Goal: Check status: Check status

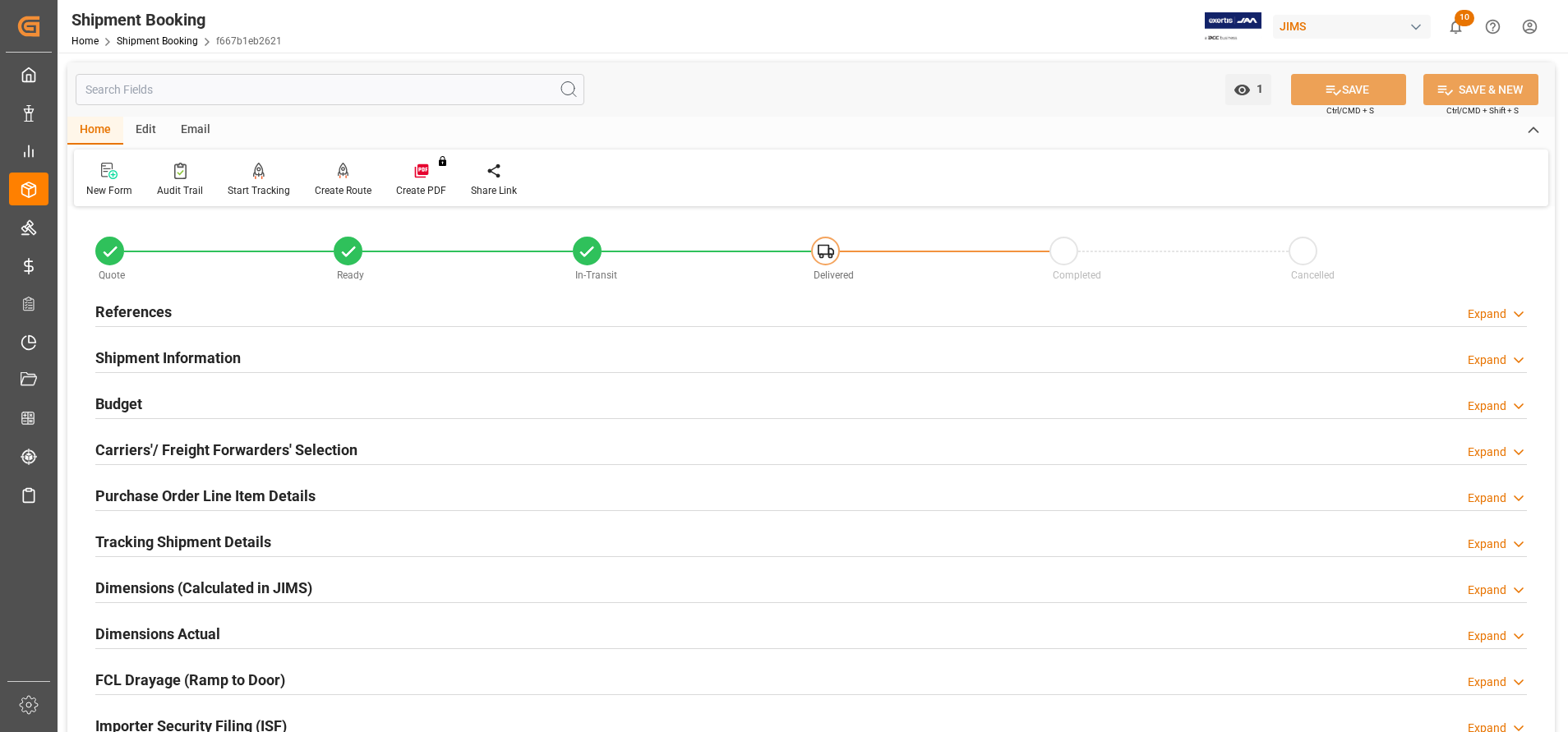
scroll to position [986, 0]
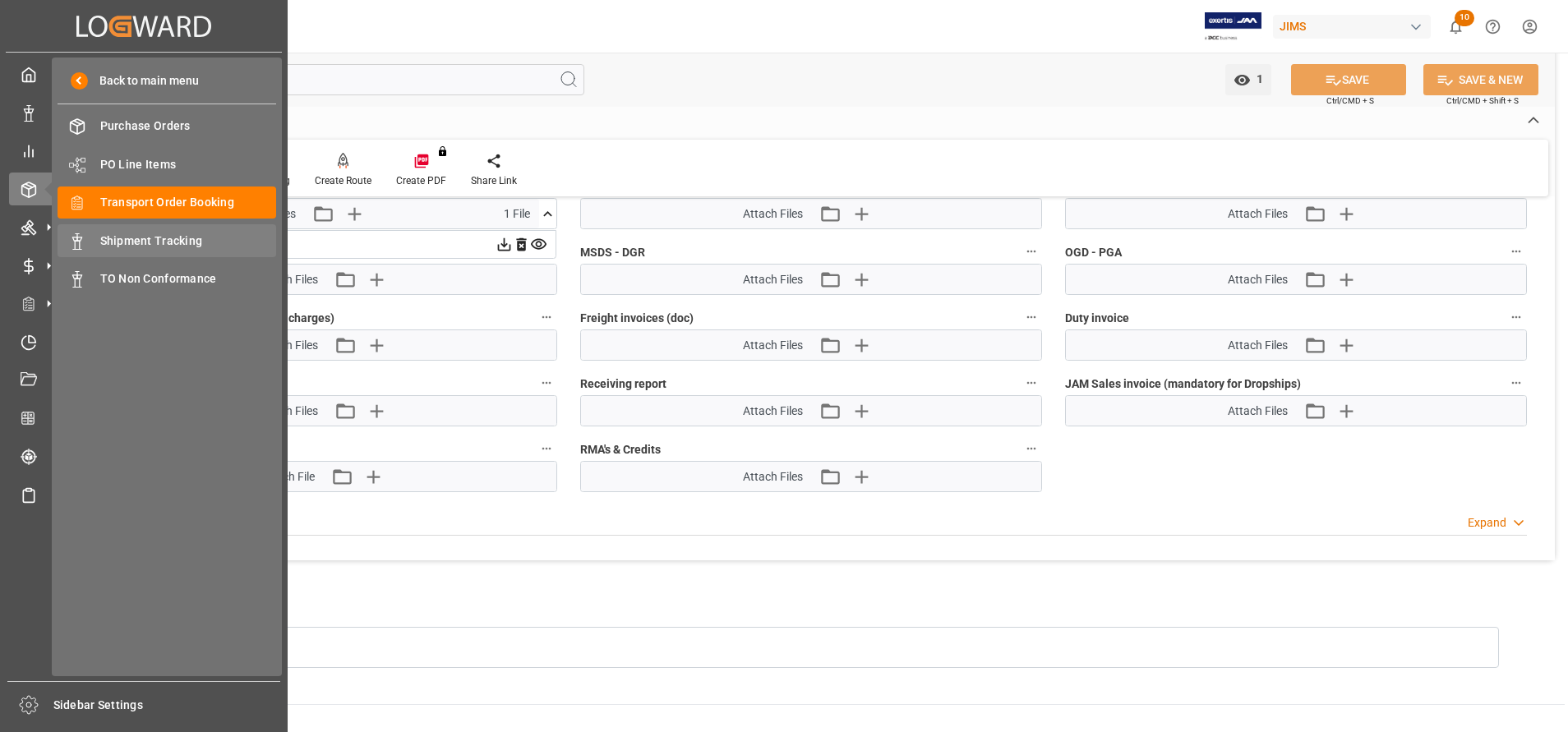
click at [95, 238] on div "Shipment Tracking Shipment Tracking" at bounding box center [167, 240] width 218 height 32
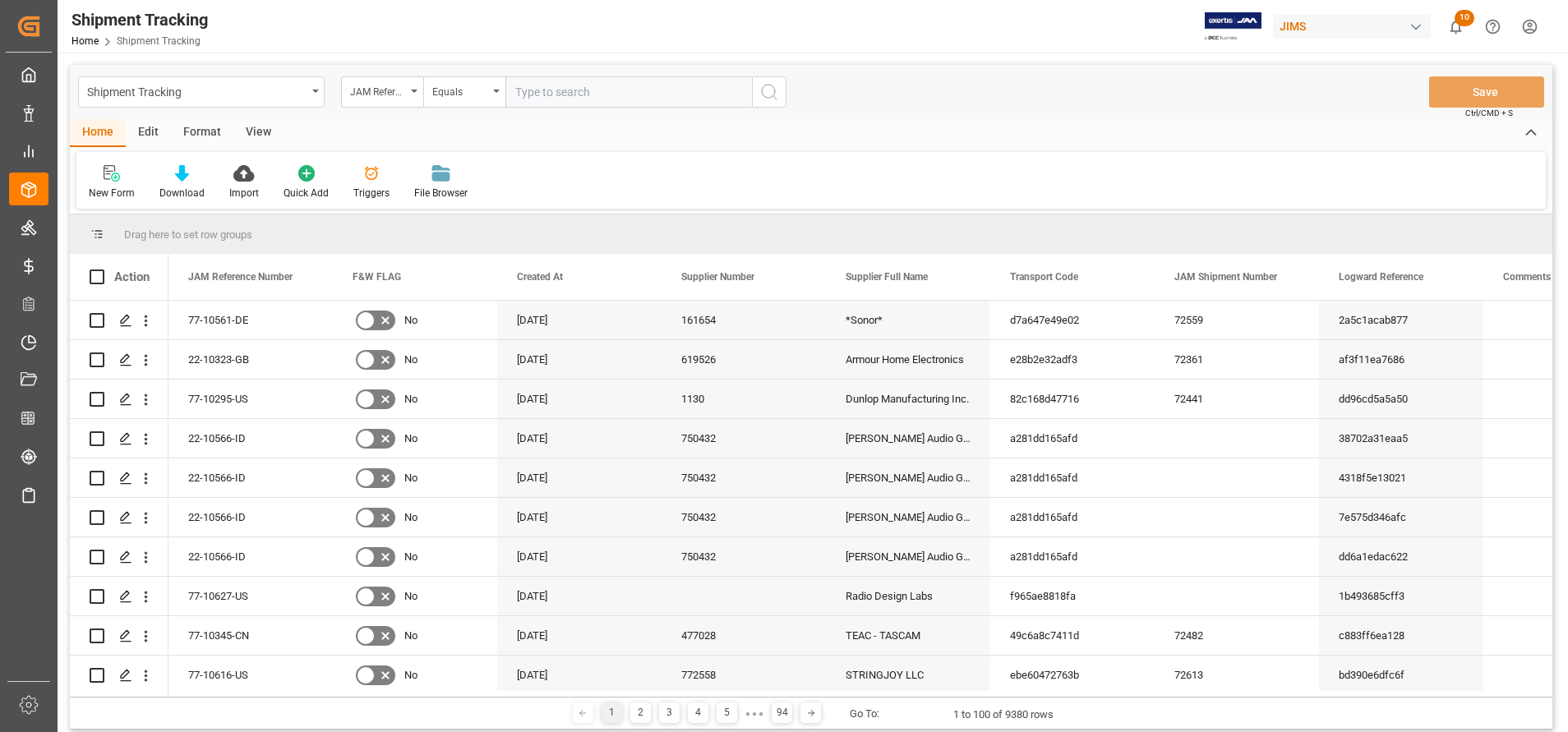
click at [575, 94] on input "text" at bounding box center [629, 91] width 247 height 31
type input "77-9619-CN"
click at [753, 98] on button "search button" at bounding box center [768, 91] width 35 height 31
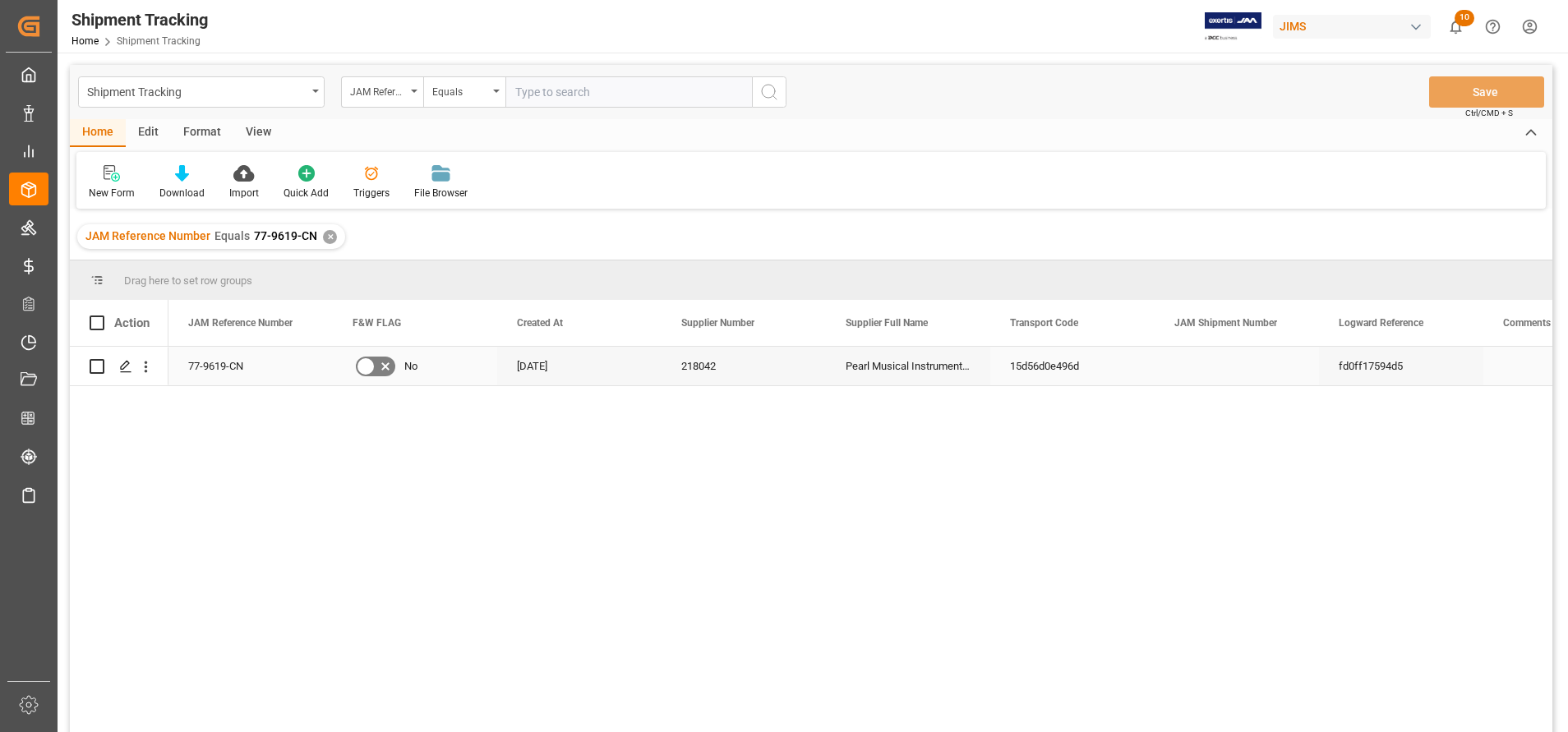
click at [919, 364] on div "Pearl Musical Instrument (China)" at bounding box center [908, 366] width 164 height 39
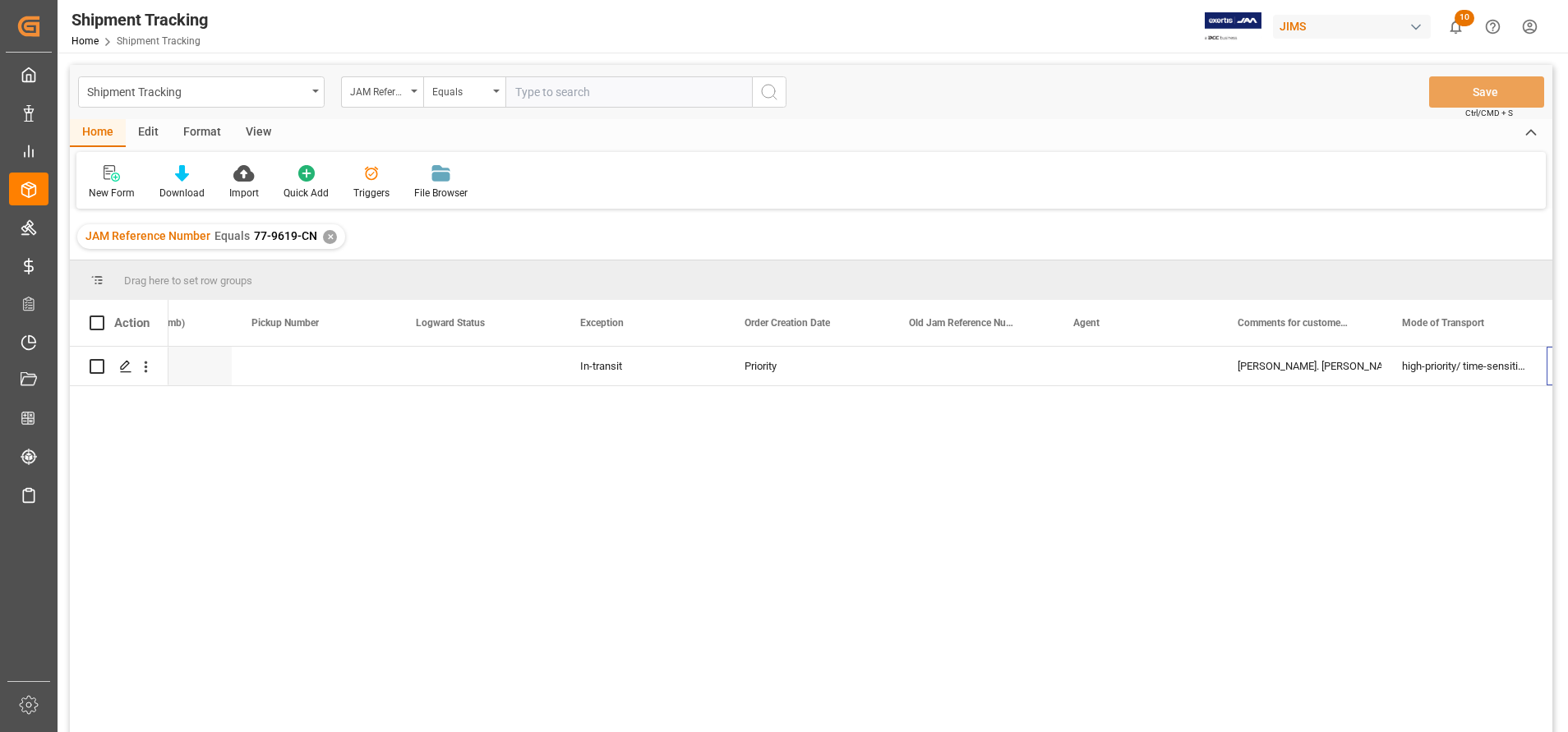
scroll to position [0, 1416]
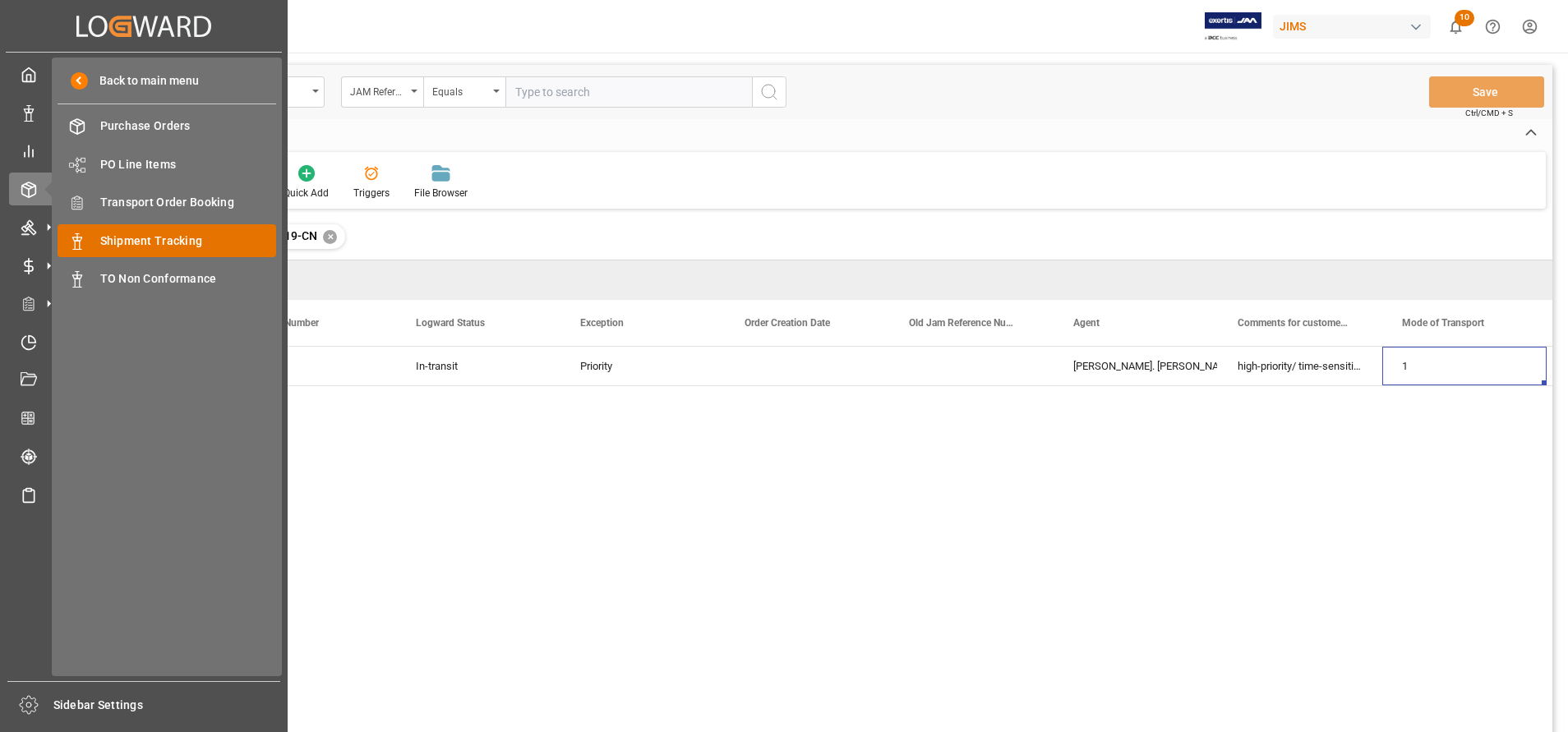
click at [188, 236] on span "Shipment Tracking" at bounding box center [188, 240] width 177 height 17
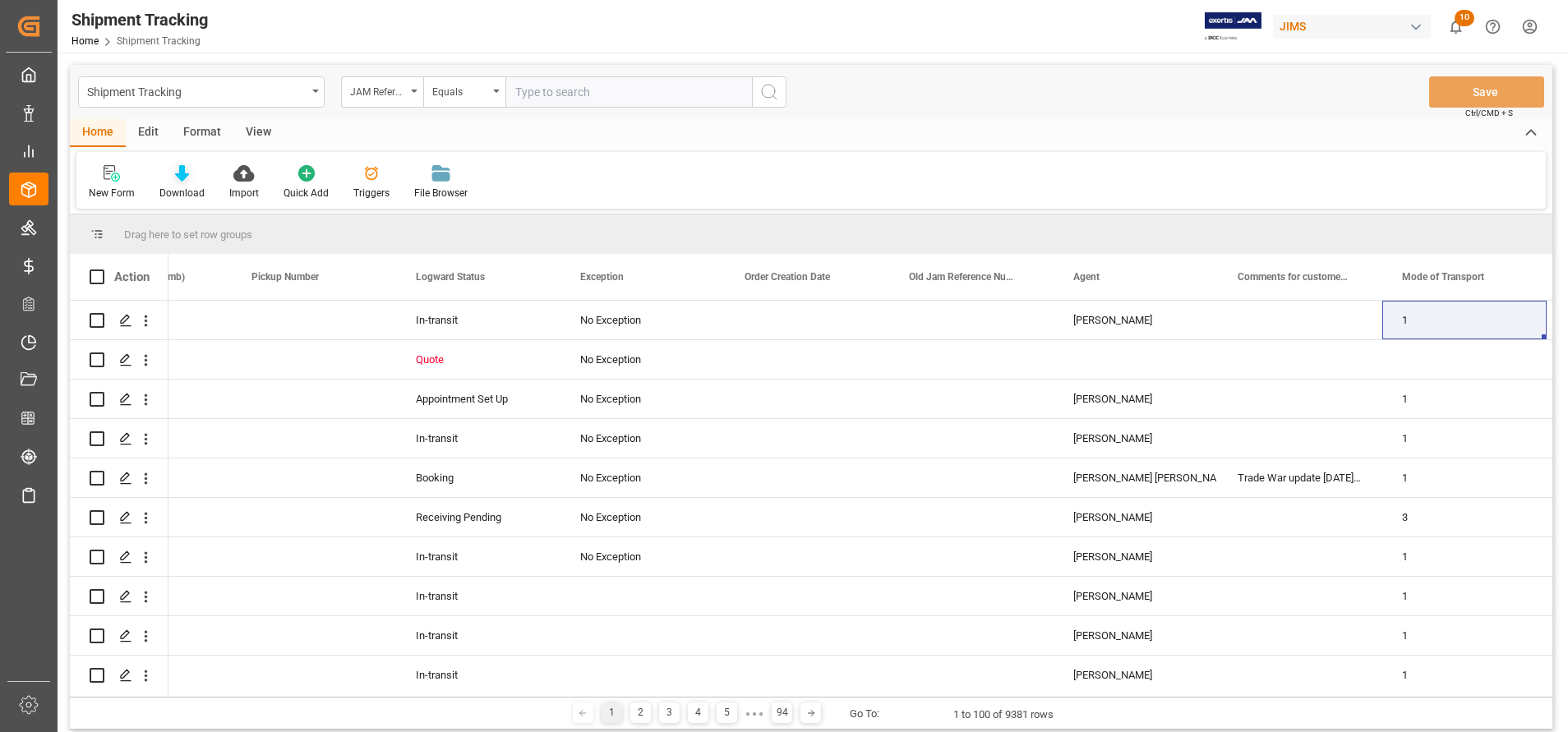
click at [182, 176] on icon at bounding box center [182, 173] width 14 height 17
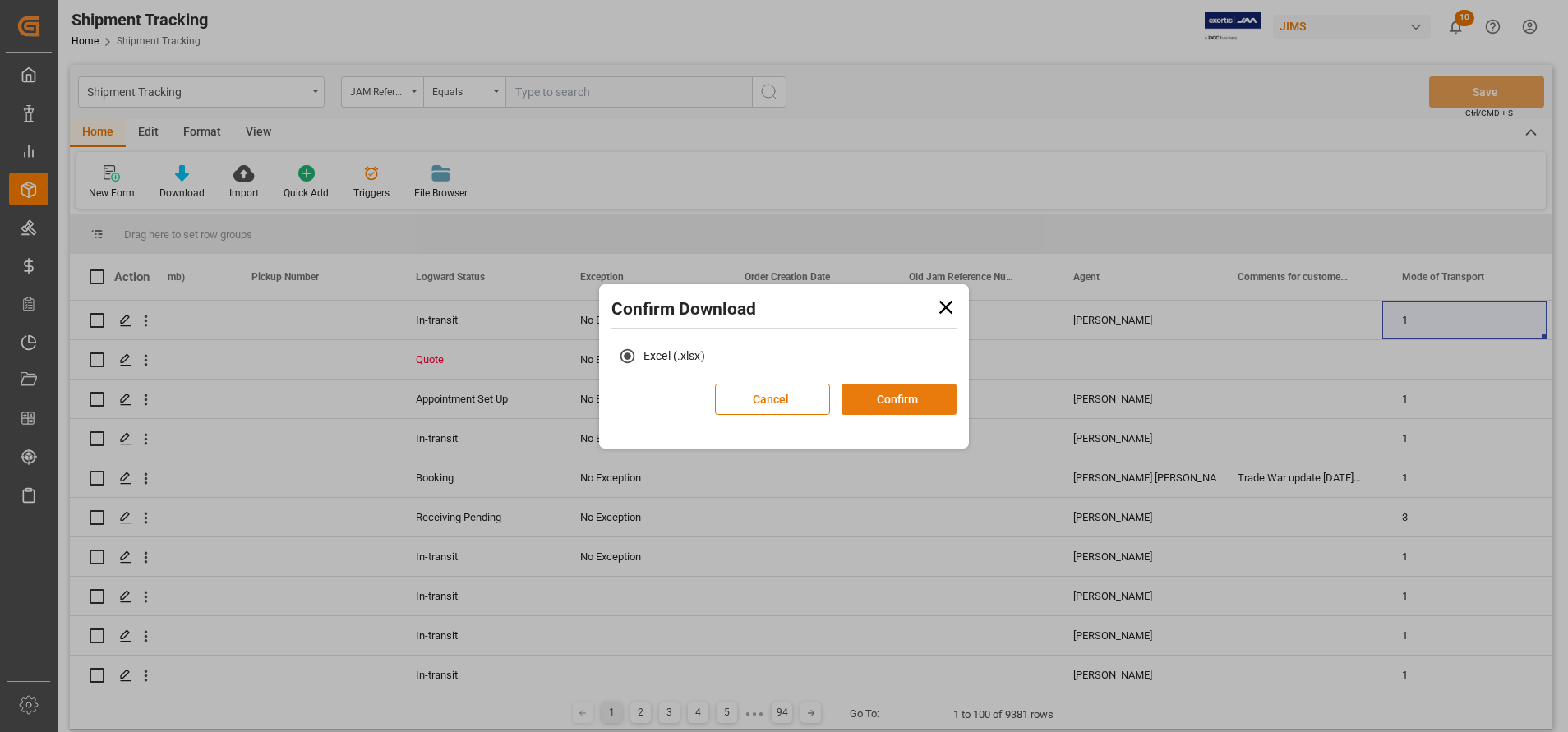
click at [934, 390] on button "Confirm" at bounding box center [899, 399] width 115 height 31
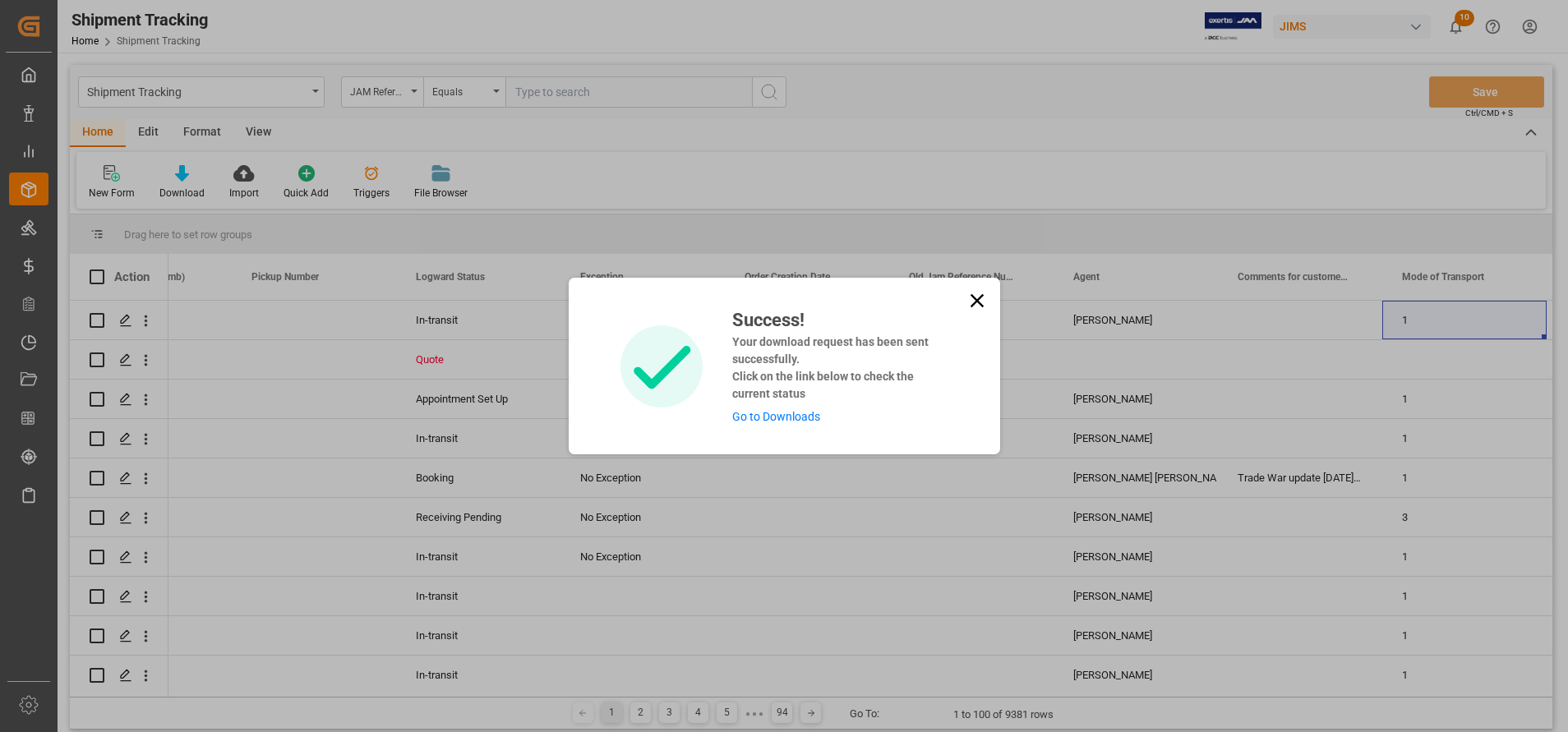
click at [780, 417] on link "Go to Downloads" at bounding box center [776, 416] width 88 height 13
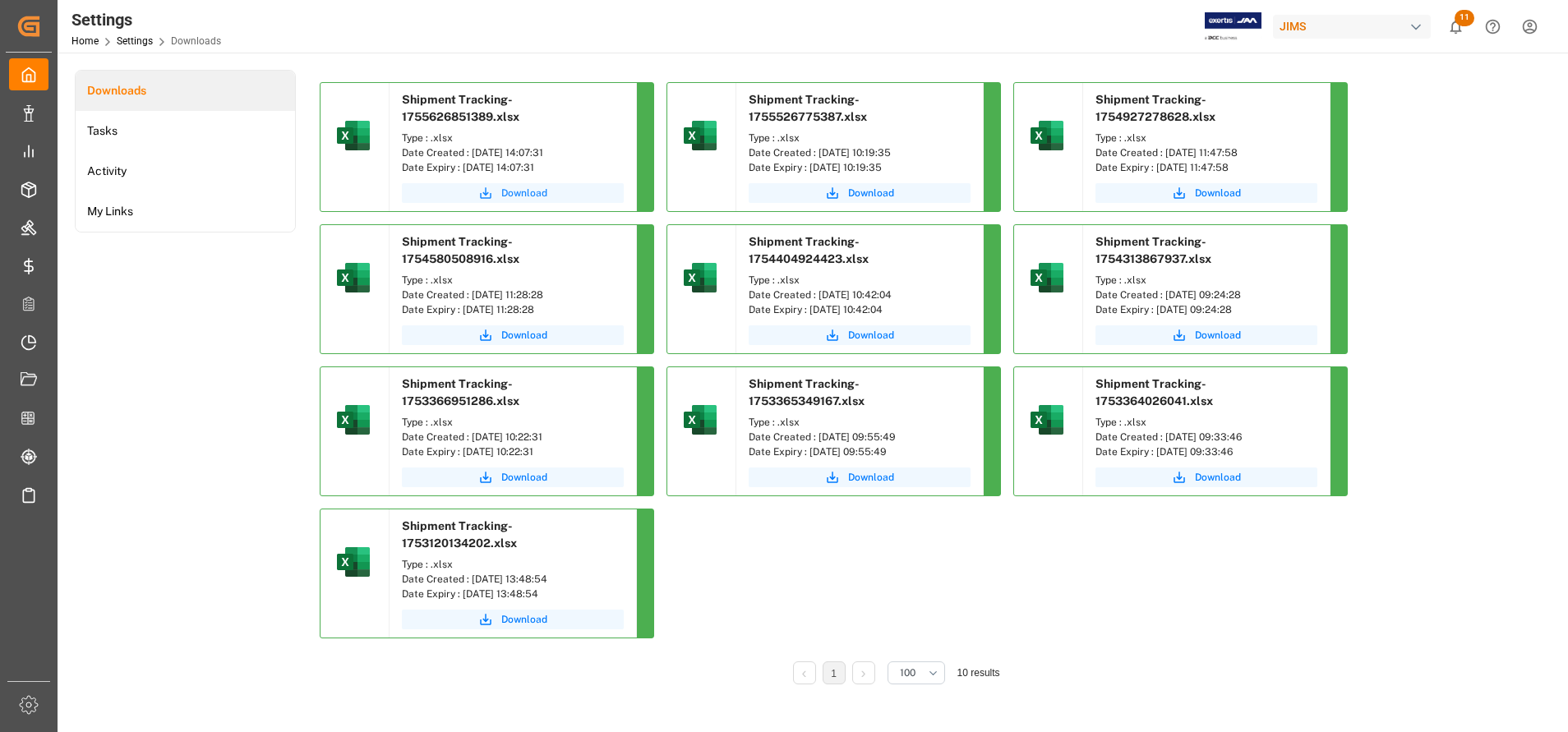
click at [574, 194] on button "Download" at bounding box center [513, 193] width 222 height 20
